Goal: Information Seeking & Learning: Learn about a topic

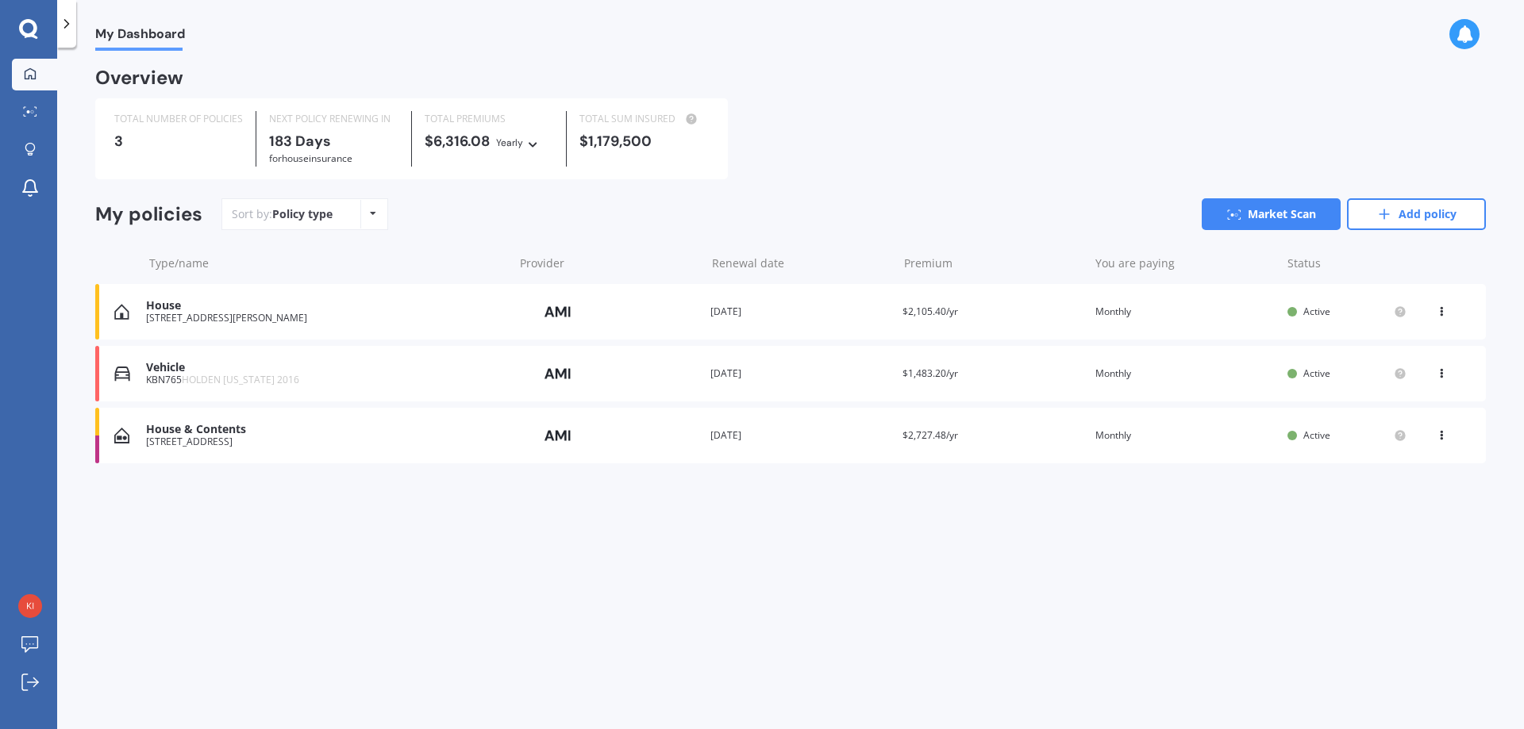
click at [1444, 372] on icon at bounding box center [1441, 371] width 11 height 10
click at [1416, 407] on div "View policy" at bounding box center [1406, 404] width 157 height 32
